Goal: Connect with others

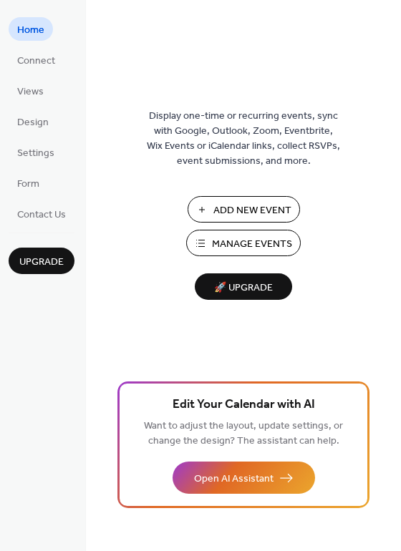
click at [42, 46] on ul "Home Connect Views Design Settings Form Contact Us" at bounding box center [42, 121] width 66 height 208
click at [42, 54] on span "Connect" at bounding box center [36, 61] width 38 height 15
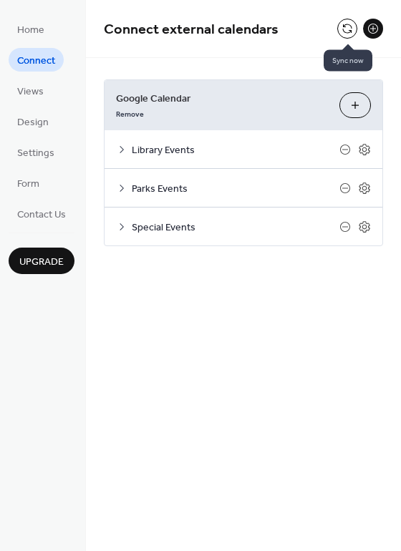
click at [346, 25] on button at bounding box center [347, 29] width 20 height 20
click at [342, 29] on button at bounding box center [347, 29] width 20 height 20
